Goal: Task Accomplishment & Management: Complete application form

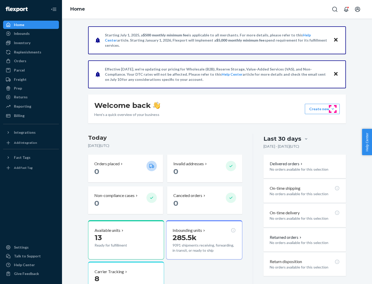
click at [333, 109] on button "Create new Create new inbound Create new order Create new product" at bounding box center [322, 109] width 35 height 10
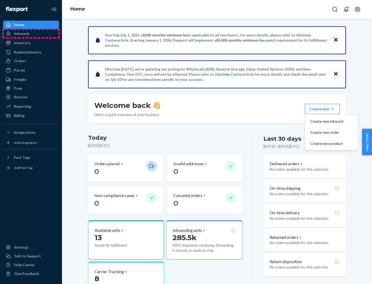
click at [31, 34] on div "Inbounds" at bounding box center [31, 33] width 55 height 7
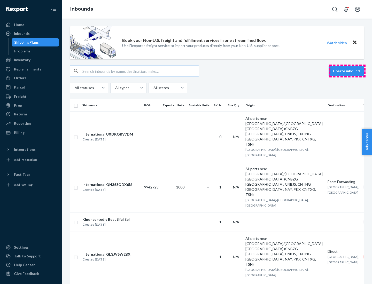
click at [347, 71] on button "Create inbound" at bounding box center [347, 71] width 36 height 10
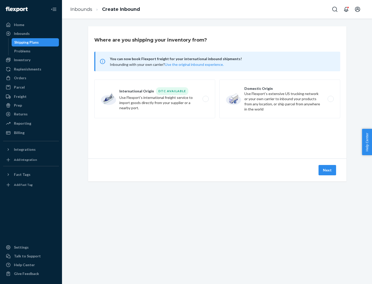
click at [280, 99] on label "Domestic Origin Use Flexport’s extensive US trucking network or your own carrie…" at bounding box center [279, 99] width 121 height 39
click at [331, 99] on input "Domestic Origin Use Flexport’s extensive US trucking network or your own carrie…" at bounding box center [332, 98] width 3 height 3
radio input "true"
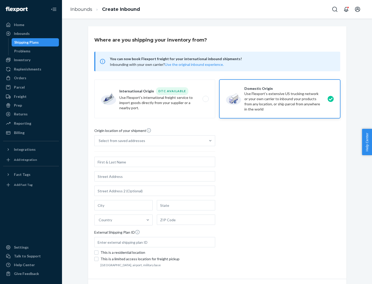
click at [121, 141] on div "Select from saved addresses" at bounding box center [122, 140] width 47 height 5
click at [99, 141] on input "Select from saved addresses" at bounding box center [99, 140] width 1 height 5
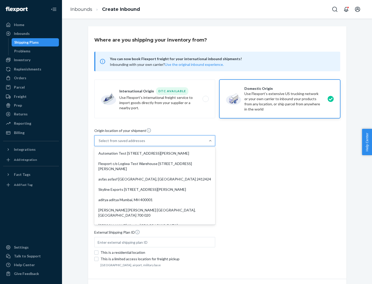
scroll to position [2, 0]
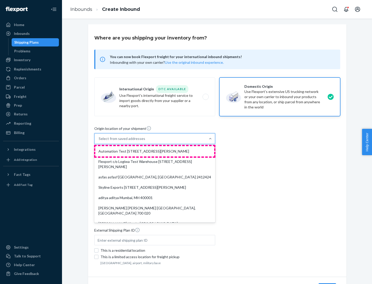
click at [155, 151] on div "Automation Test [STREET_ADDRESS][PERSON_NAME]" at bounding box center [154, 151] width 119 height 10
click at [99, 141] on input "option Automation Test [STREET_ADDRESS][PERSON_NAME]. 9 results available. Use …" at bounding box center [99, 138] width 1 height 5
type input "Automation Test"
type input "9th Floor"
type input "[GEOGRAPHIC_DATA]"
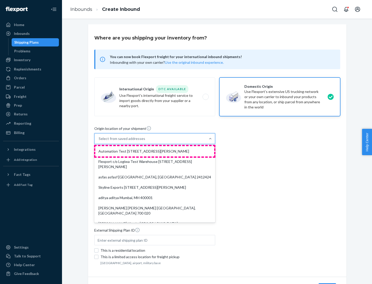
type input "CA"
type input "94104"
type input "[STREET_ADDRESS][PERSON_NAME]"
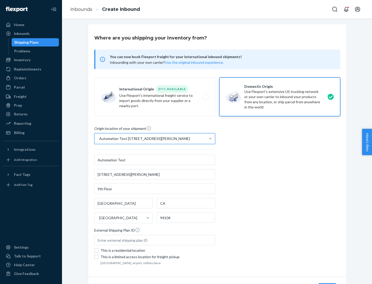
scroll to position [30, 0]
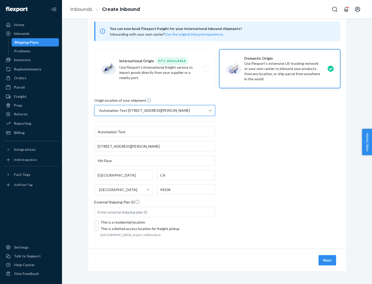
click at [328, 261] on button "Next" at bounding box center [328, 260] width 18 height 10
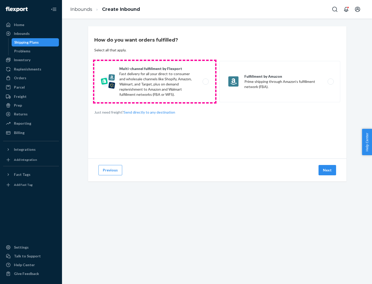
click at [155, 82] on label "Multi-channel fulfillment by Flexport Fast delivery for all your direct-to-cons…" at bounding box center [154, 81] width 121 height 41
click at [205, 82] on input "Multi-channel fulfillment by Flexport Fast delivery for all your direct-to-cons…" at bounding box center [206, 81] width 3 height 3
radio input "true"
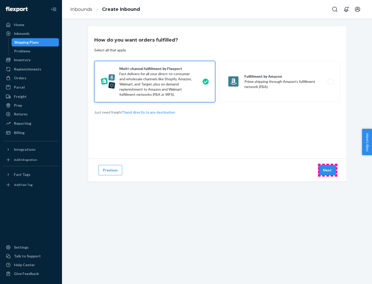
click at [328, 170] on button "Next" at bounding box center [328, 170] width 18 height 10
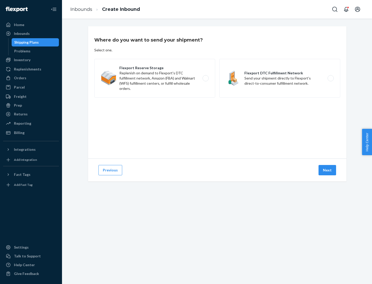
click at [280, 78] on label "Flexport DTC Fulfillment Network Send your shipment directly to Flexport's dire…" at bounding box center [279, 78] width 121 height 39
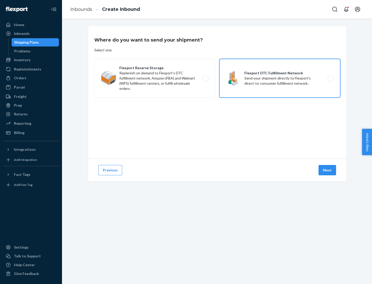
click at [331, 78] on input "Flexport DTC Fulfillment Network Send your shipment directly to Flexport's dire…" at bounding box center [332, 78] width 3 height 3
radio input "true"
click at [328, 170] on button "Next" at bounding box center [328, 170] width 18 height 10
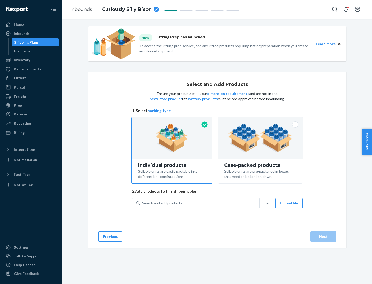
click at [261, 138] on img at bounding box center [260, 138] width 64 height 28
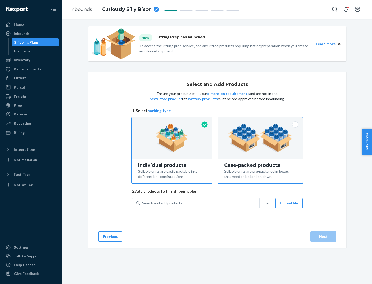
click at [261, 121] on input "Case-packed products Sellable units are pre-packaged in boxes that need to be b…" at bounding box center [260, 118] width 3 height 3
radio input "true"
radio input "false"
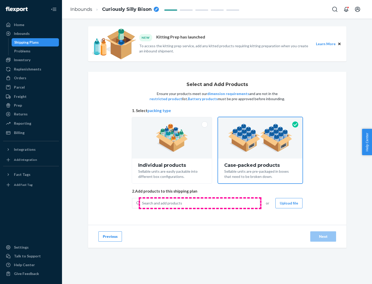
click at [200, 203] on div "Search and add products" at bounding box center [199, 203] width 119 height 9
click at [143, 203] on input "Search and add products" at bounding box center [142, 203] width 1 height 5
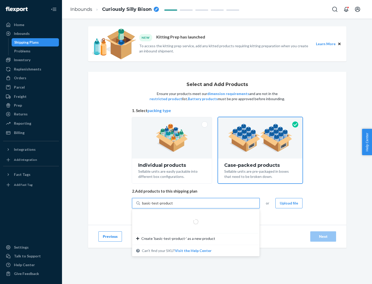
type input "basic-test-product-1"
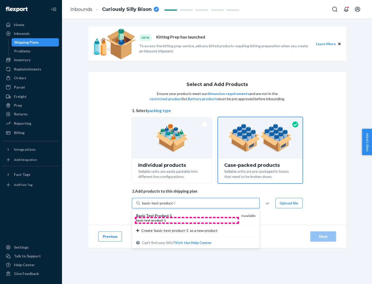
click at [187, 220] on div "basic - test - product - 1" at bounding box center [186, 220] width 101 height 4
click at [175, 206] on input "basic-test-product-1" at bounding box center [158, 203] width 33 height 5
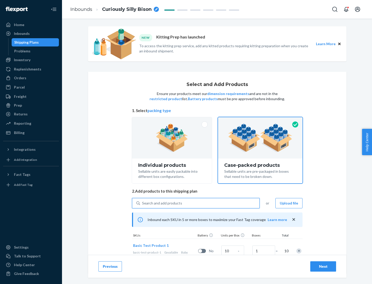
scroll to position [19, 0]
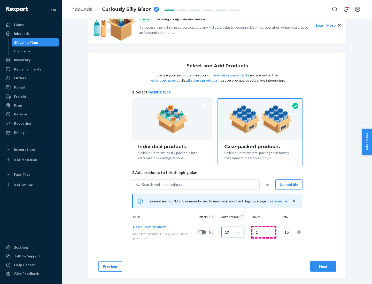
type input "10"
type input "7"
click at [323, 267] on div "Next" at bounding box center [323, 266] width 17 height 5
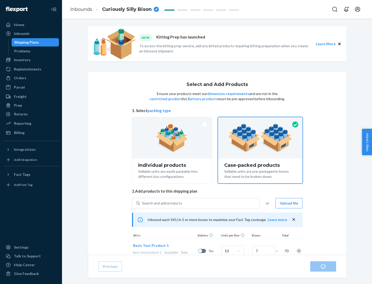
radio input "true"
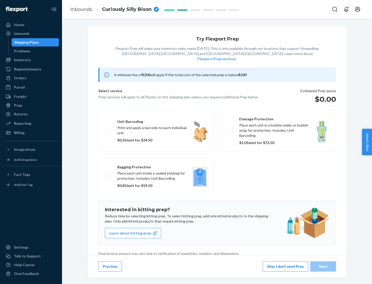
scroll to position [1, 0]
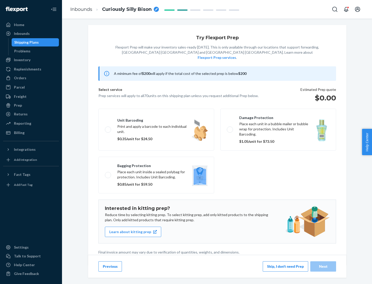
click at [156, 165] on label "Bagging protection Place each unit inside a sealed polybag for protection. Incl…" at bounding box center [156, 175] width 116 height 37
click at [108, 173] on input "Bagging protection Place each unit inside a sealed polybag for protection. Incl…" at bounding box center [106, 174] width 3 height 3
checkbox input "true"
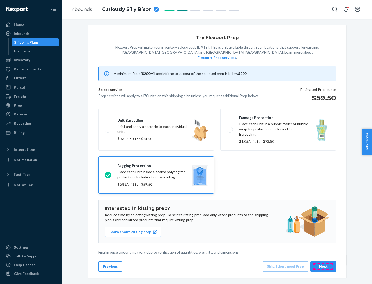
click at [323, 267] on div "Next" at bounding box center [323, 266] width 17 height 5
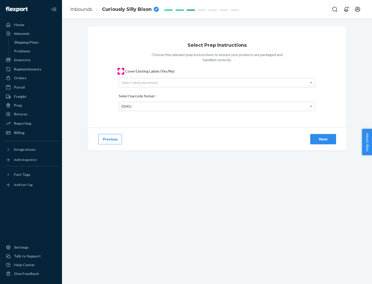
click at [121, 71] on input "Cover Existing Labels (Yes/No)" at bounding box center [121, 71] width 4 height 4
checkbox input "true"
click at [217, 82] on div "Select label placement" at bounding box center [217, 82] width 196 height 9
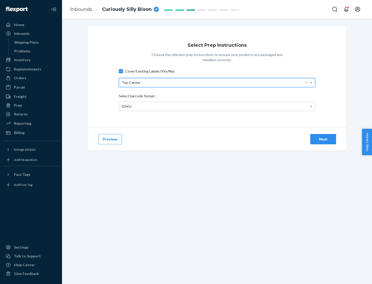
click at [217, 106] on div "DSKU" at bounding box center [217, 106] width 196 height 9
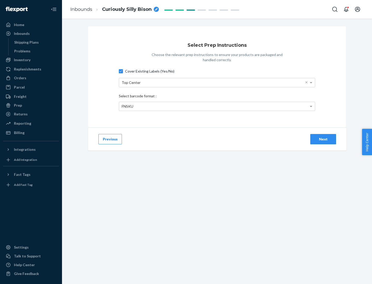
click at [323, 139] on div "Next" at bounding box center [323, 139] width 17 height 5
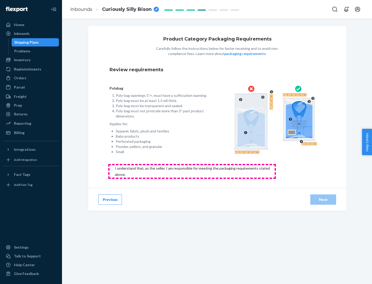
click at [192, 171] on input "checkbox" at bounding box center [196, 171] width 172 height 12
checkbox input "true"
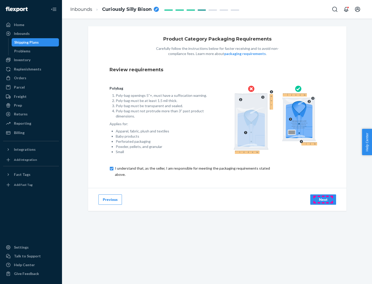
click at [323, 200] on div "Next" at bounding box center [323, 199] width 17 height 5
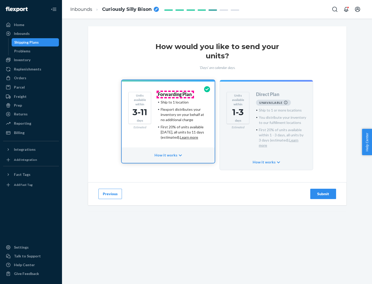
click at [175, 94] on h4 "Forwarding Plan" at bounding box center [175, 94] width 34 height 5
click at [323, 192] on div "Submit" at bounding box center [323, 194] width 17 height 5
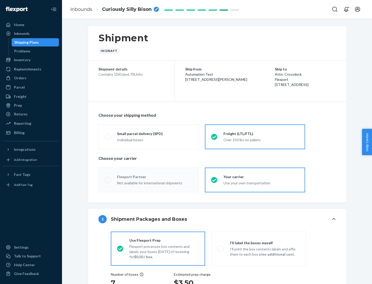
radio input "true"
radio input "false"
radio input "true"
radio input "false"
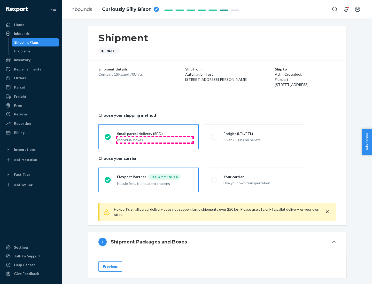
click at [155, 140] on div "Individual boxes" at bounding box center [154, 140] width 75 height 5
click at [108, 139] on input "Small parcel delivery (SPD) Individual boxes" at bounding box center [106, 136] width 3 height 3
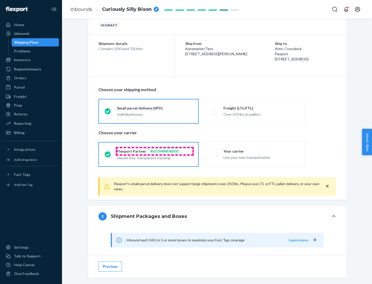
click at [155, 151] on div "Recommended" at bounding box center [164, 151] width 33 height 6
click at [108, 153] on input "Flexport Partner Recommended Hassle free, transparent tracking" at bounding box center [106, 154] width 3 height 3
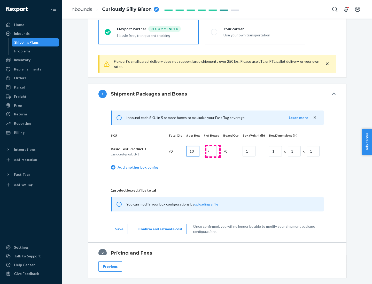
type input "10"
type input "7"
type input "1"
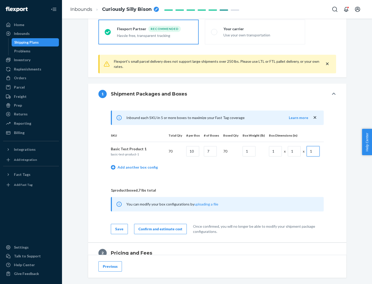
scroll to position [226, 0]
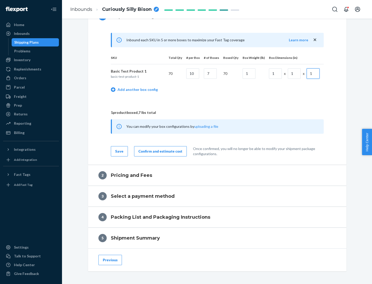
type input "1"
click at [159, 151] on div "Confirm and estimate cost" at bounding box center [161, 151] width 44 height 5
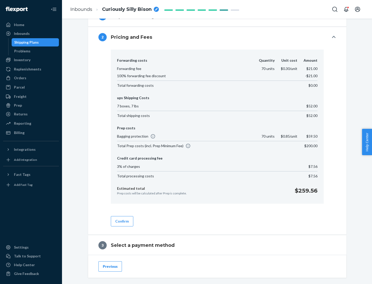
scroll to position [296, 0]
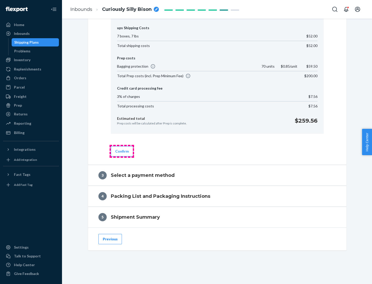
click at [122, 151] on button "Confirm" at bounding box center [122, 151] width 22 height 10
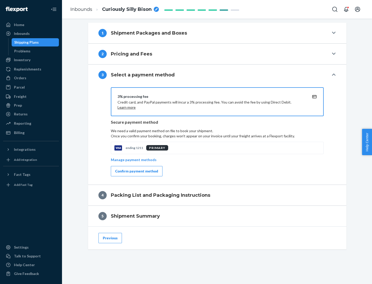
scroll to position [209, 0]
click at [136, 171] on div "Confirm payment method" at bounding box center [136, 171] width 43 height 5
